Goal: Task Accomplishment & Management: Manage account settings

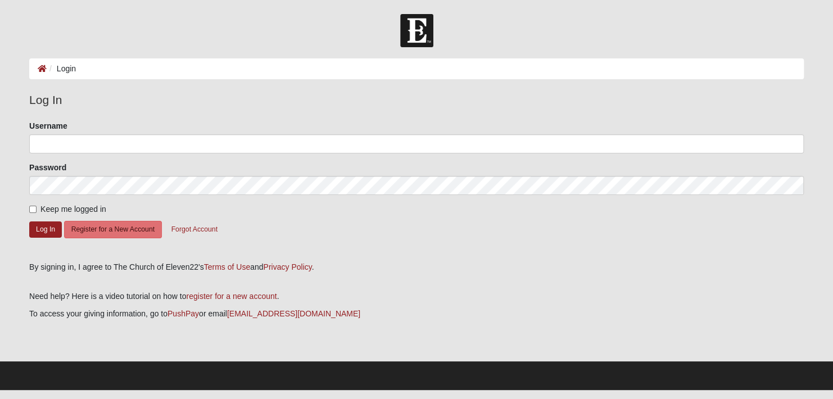
click at [91, 132] on div "Username" at bounding box center [416, 136] width 775 height 33
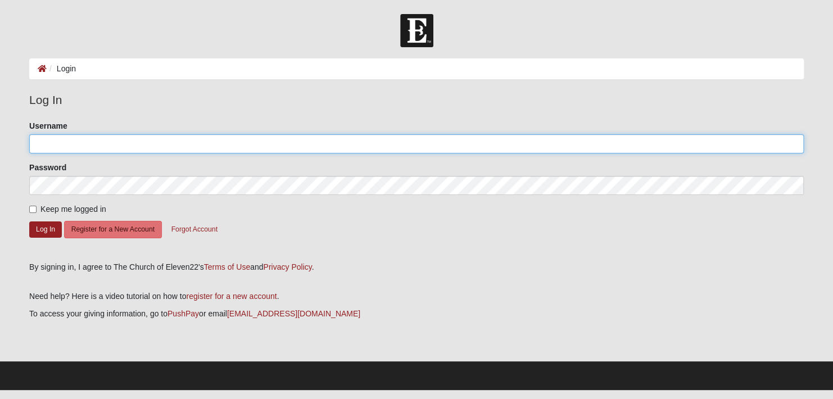
click at [90, 139] on input "Username" at bounding box center [416, 143] width 775 height 19
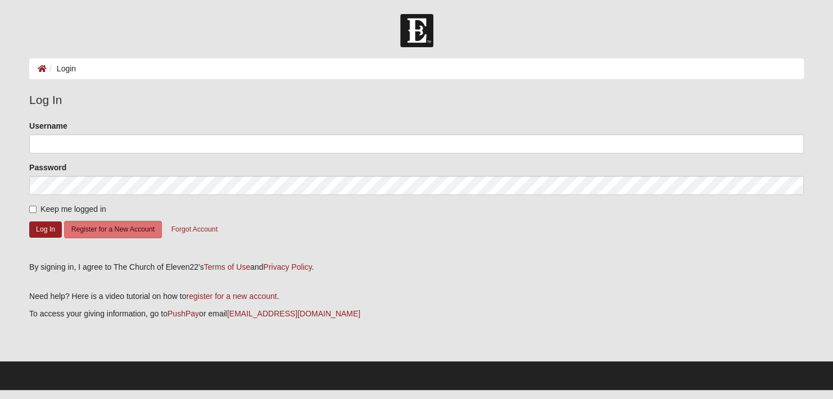
click at [363, 236] on form "Please correct the following: Username Password Keep me logged in Log In Regist…" at bounding box center [416, 187] width 775 height 134
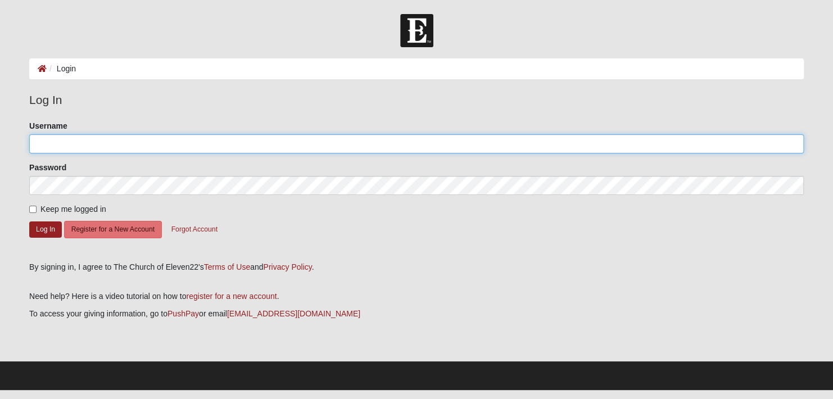
click at [64, 143] on input "Username" at bounding box center [416, 143] width 775 height 19
type input "[EMAIL_ADDRESS][DOMAIN_NAME]"
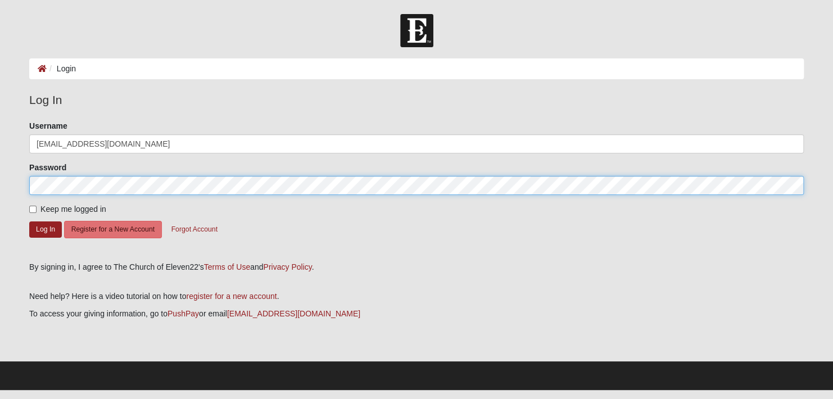
click at [29, 222] on button "Log In" at bounding box center [45, 230] width 33 height 16
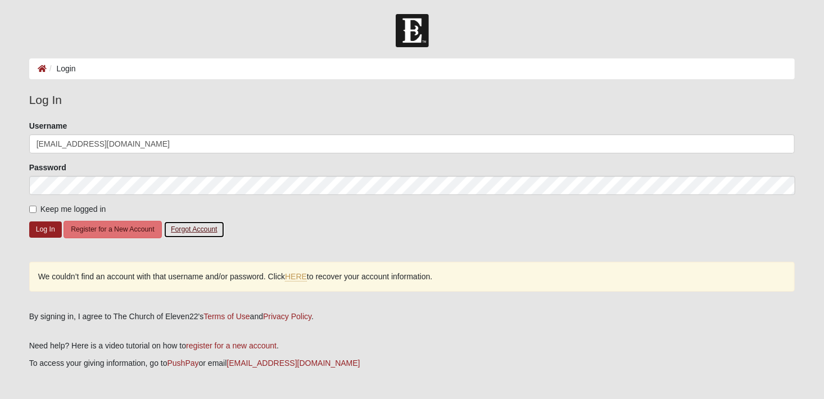
click at [208, 231] on button "Forgot Account" at bounding box center [194, 229] width 61 height 17
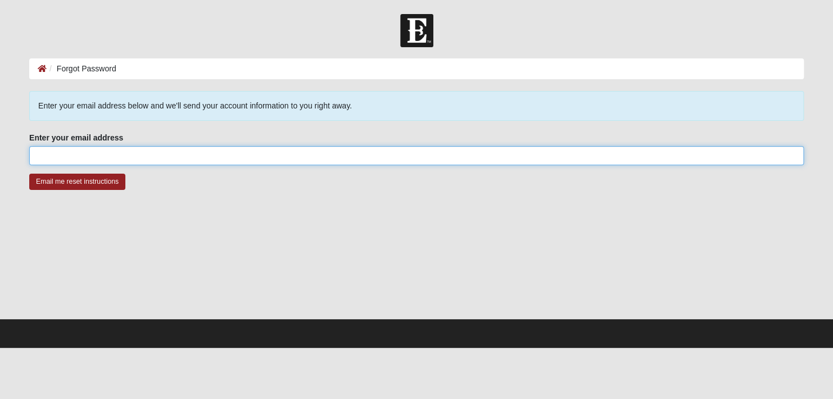
click at [183, 165] on input "Enter your email address" at bounding box center [416, 155] width 775 height 19
type input "[EMAIL_ADDRESS][DOMAIN_NAME]"
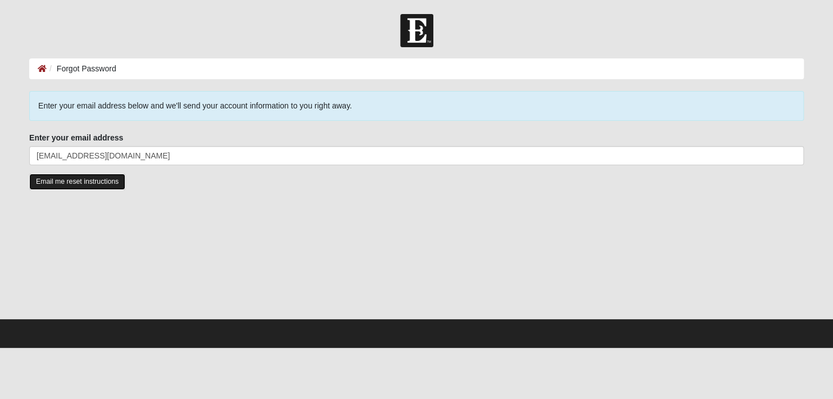
click at [75, 186] on input "Email me reset instructions" at bounding box center [77, 182] width 96 height 16
